Goal: Information Seeking & Learning: Understand process/instructions

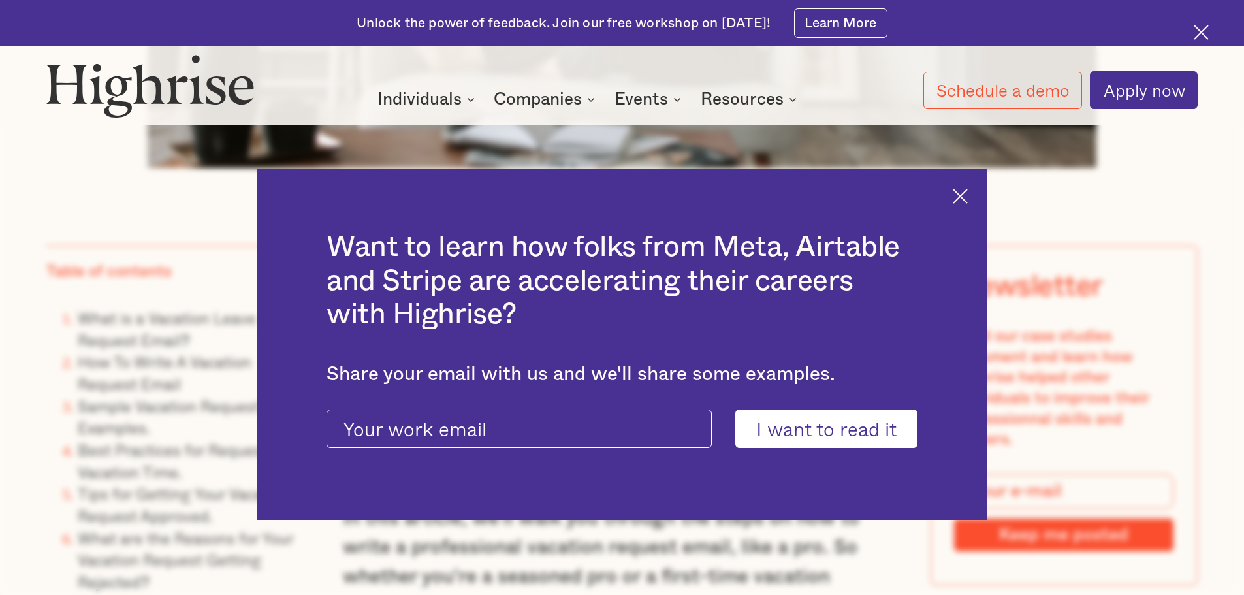
scroll to position [1036, 0]
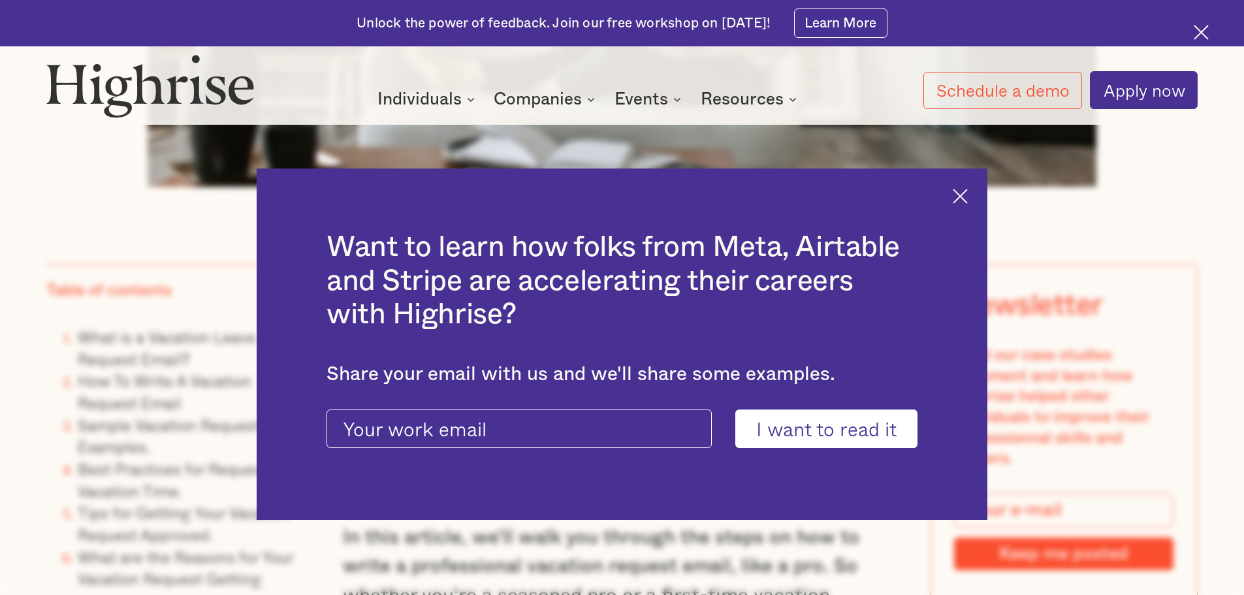
click at [961, 199] on img at bounding box center [960, 196] width 15 height 15
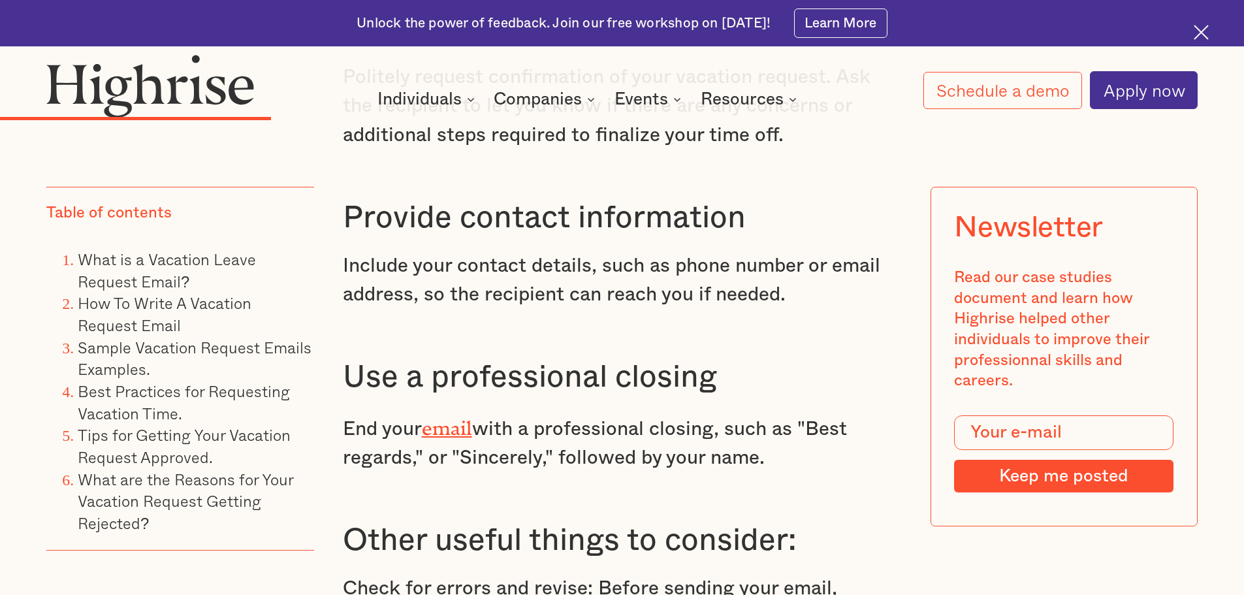
scroll to position [4259, 0]
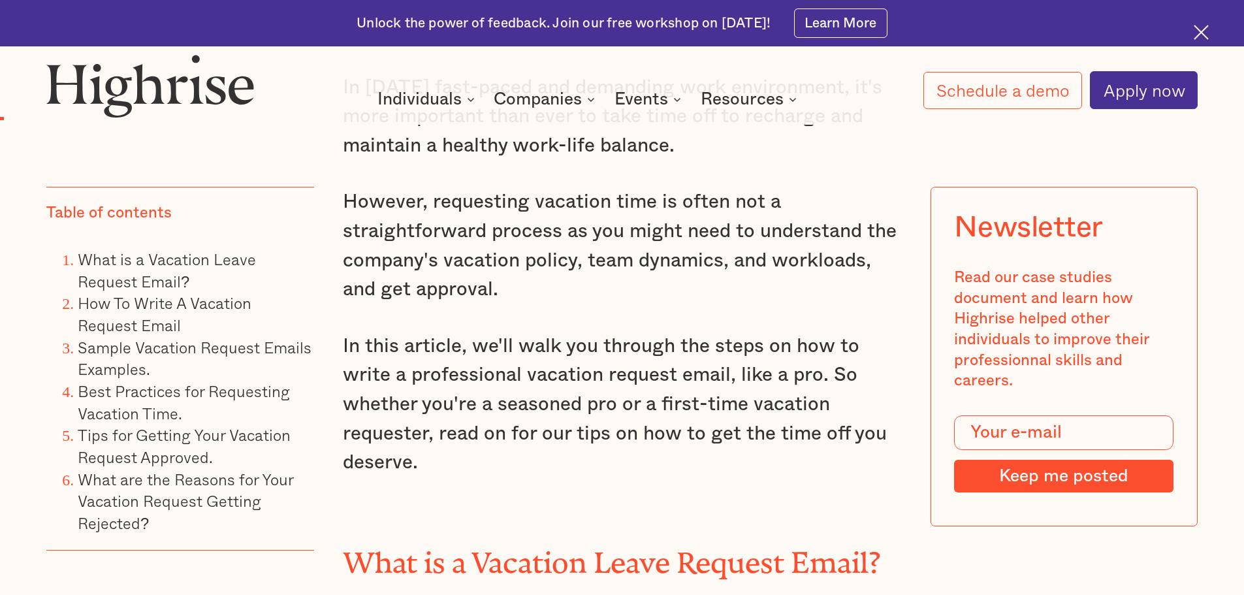
scroll to position [1247, 0]
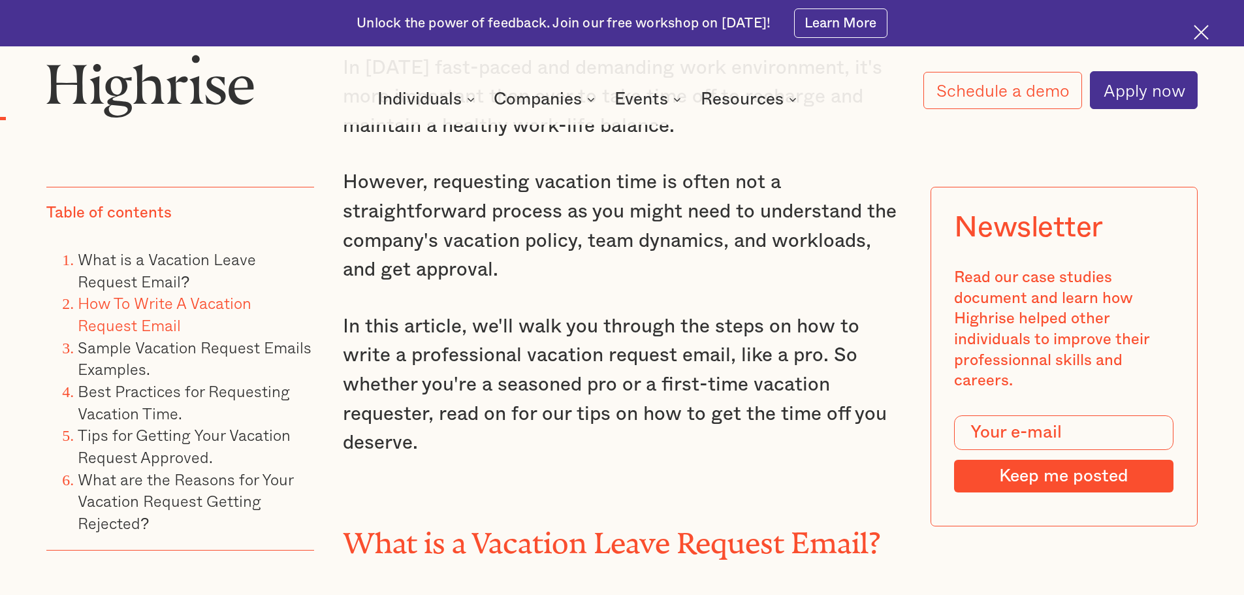
click at [238, 299] on link "How To Write A Vacation Request Email" at bounding box center [165, 314] width 174 height 46
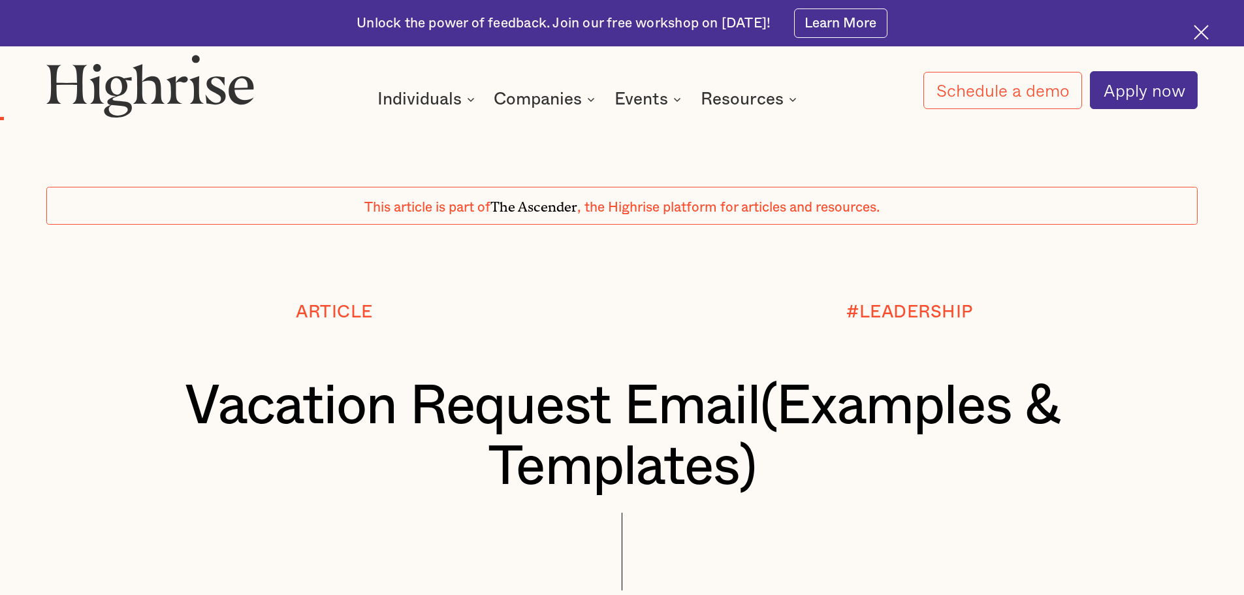
scroll to position [1247, 0]
